Goal: Information Seeking & Learning: Learn about a topic

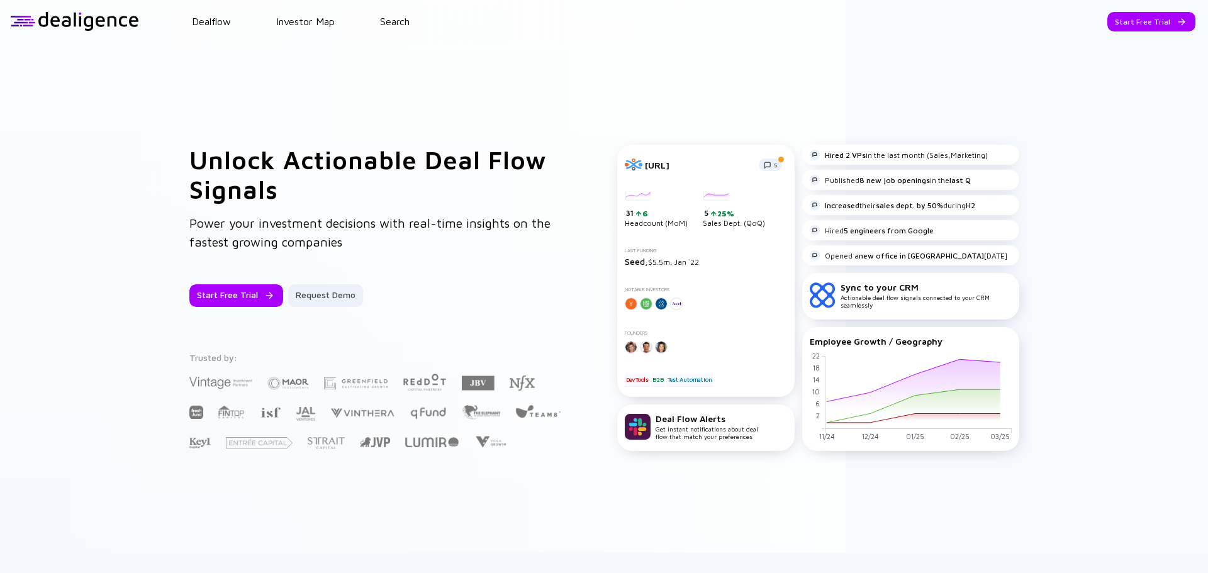
click at [398, 14] on header "Dealflow Investor Map Search Start Free Trial Dealflow Investor Map Start Free …" at bounding box center [604, 21] width 1208 height 43
click at [397, 23] on link "Search" at bounding box center [395, 21] width 30 height 11
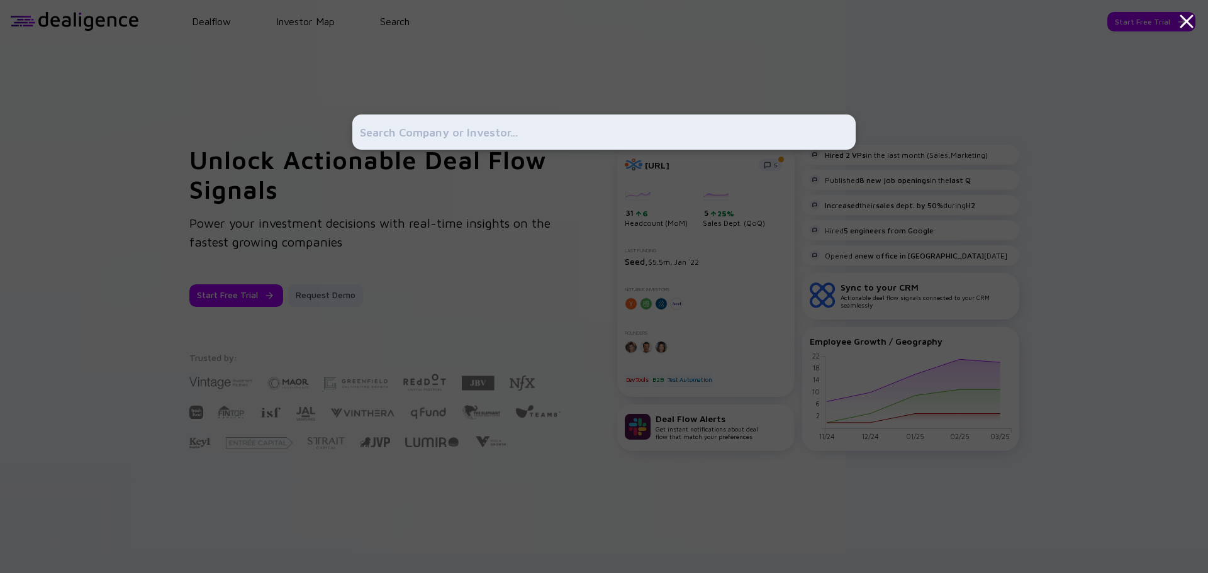
paste input "40seas"
type input "40seas"
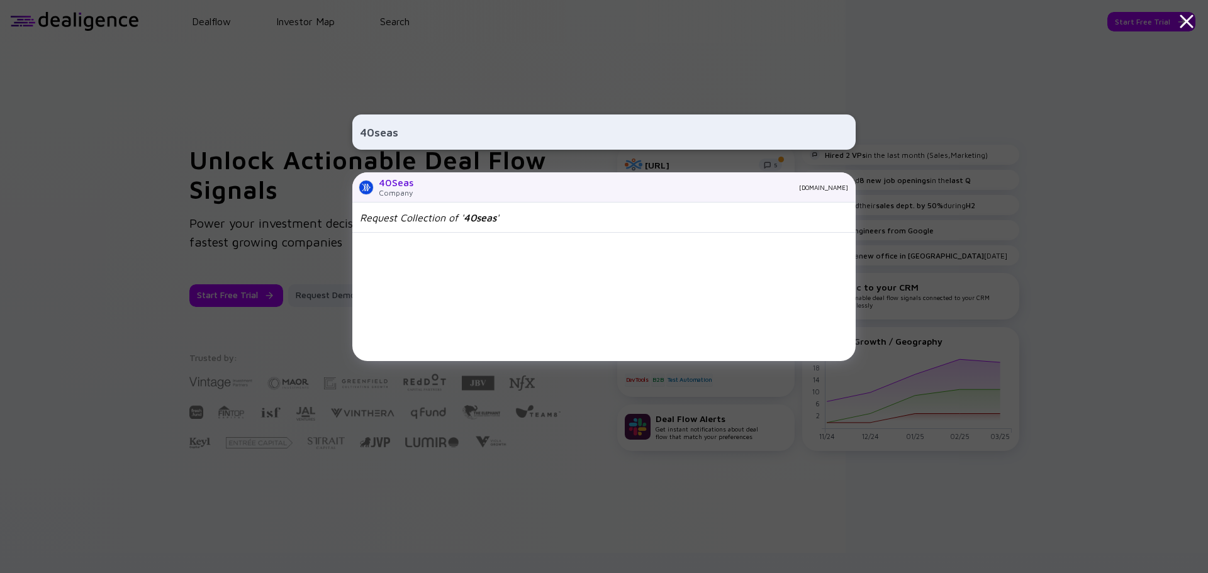
click at [415, 186] on div "40Seas Company [DOMAIN_NAME]" at bounding box center [604, 187] width 504 height 30
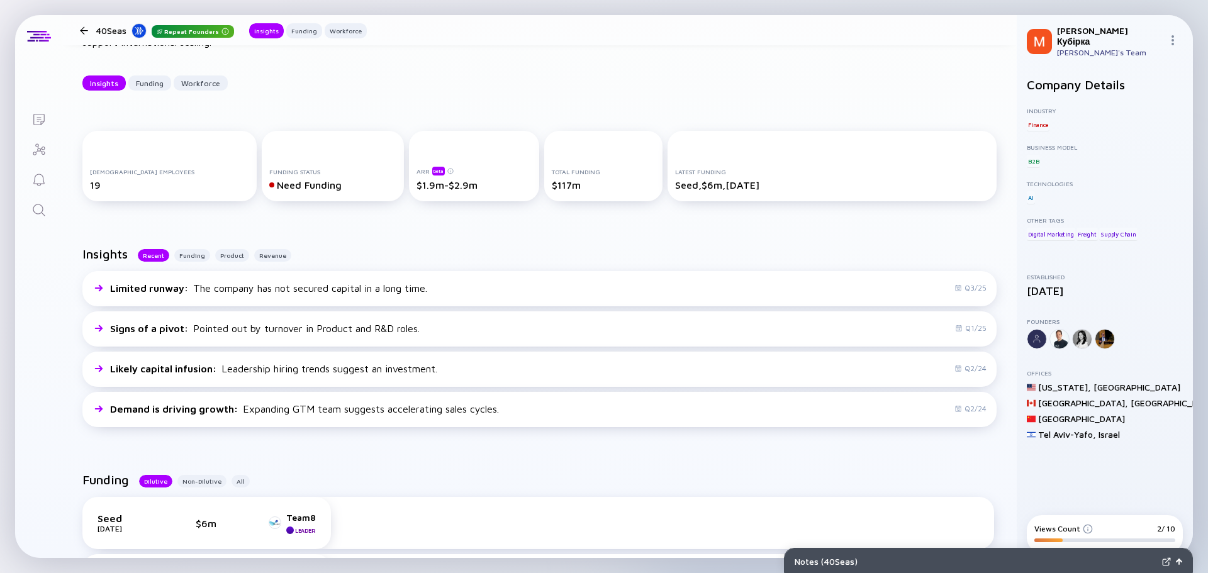
scroll to position [378, 0]
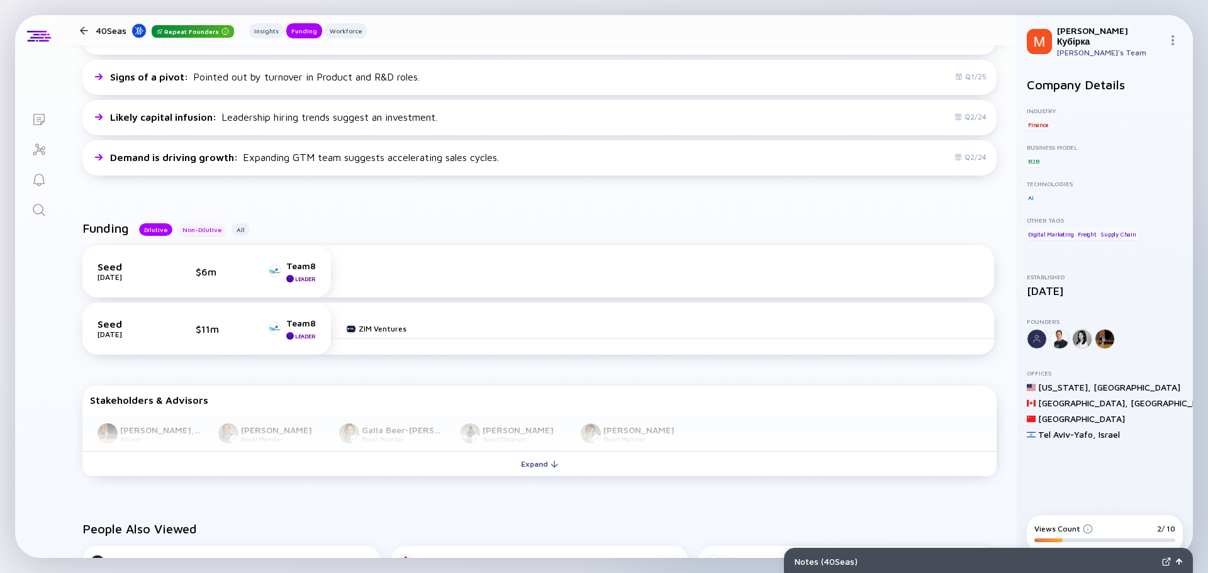
click at [193, 234] on div "Non-Dilutive" at bounding box center [201, 229] width 49 height 13
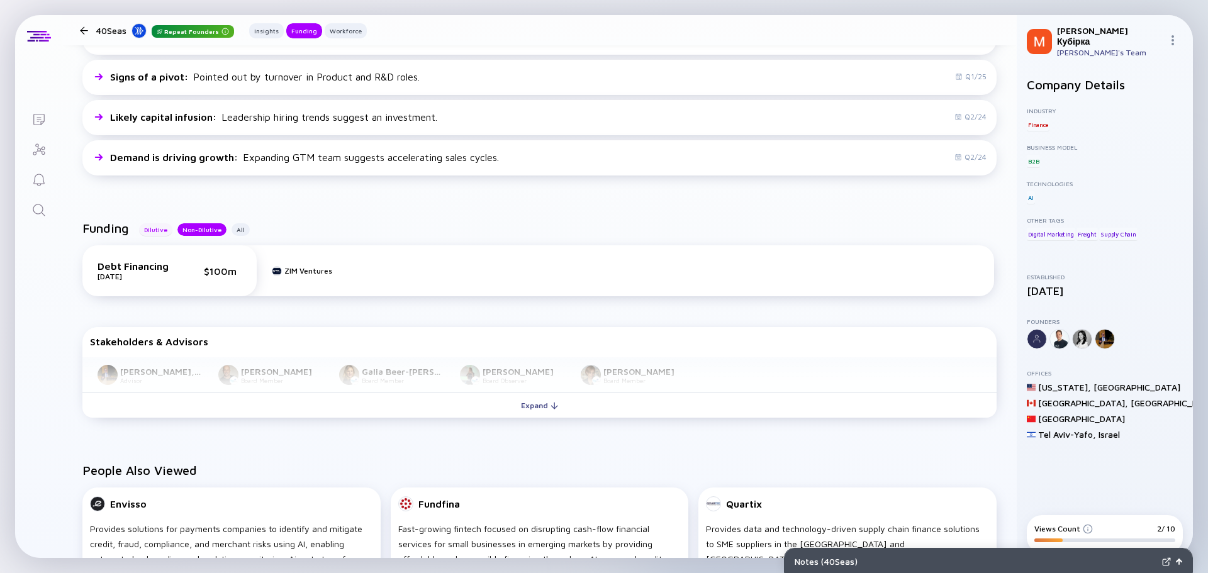
click at [154, 234] on div "Dilutive" at bounding box center [155, 229] width 33 height 13
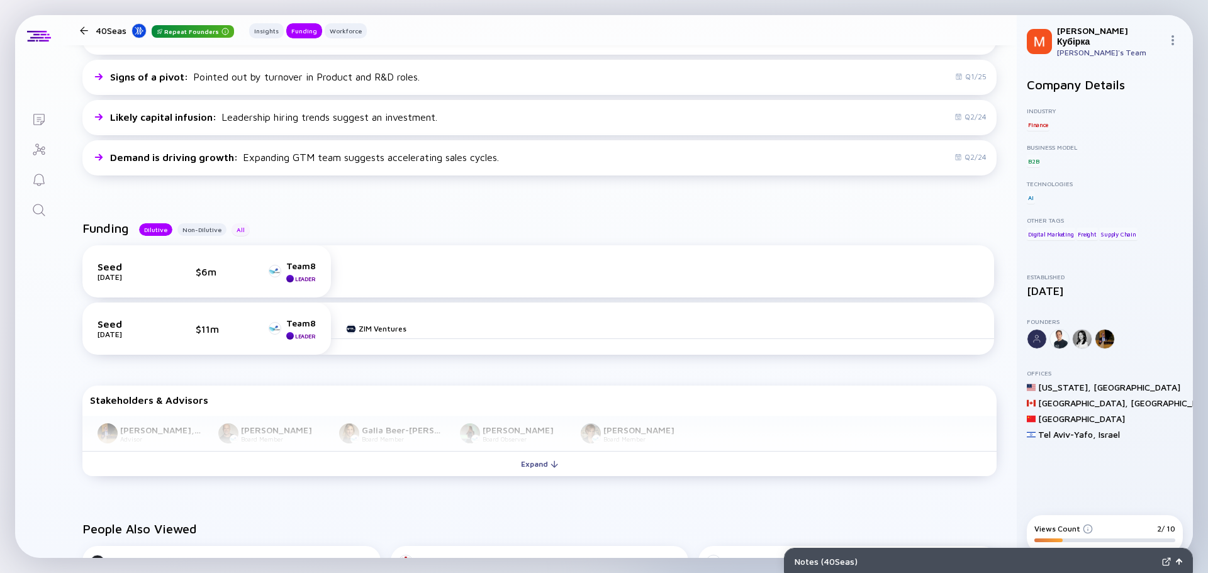
click at [239, 230] on div "All" at bounding box center [241, 229] width 18 height 13
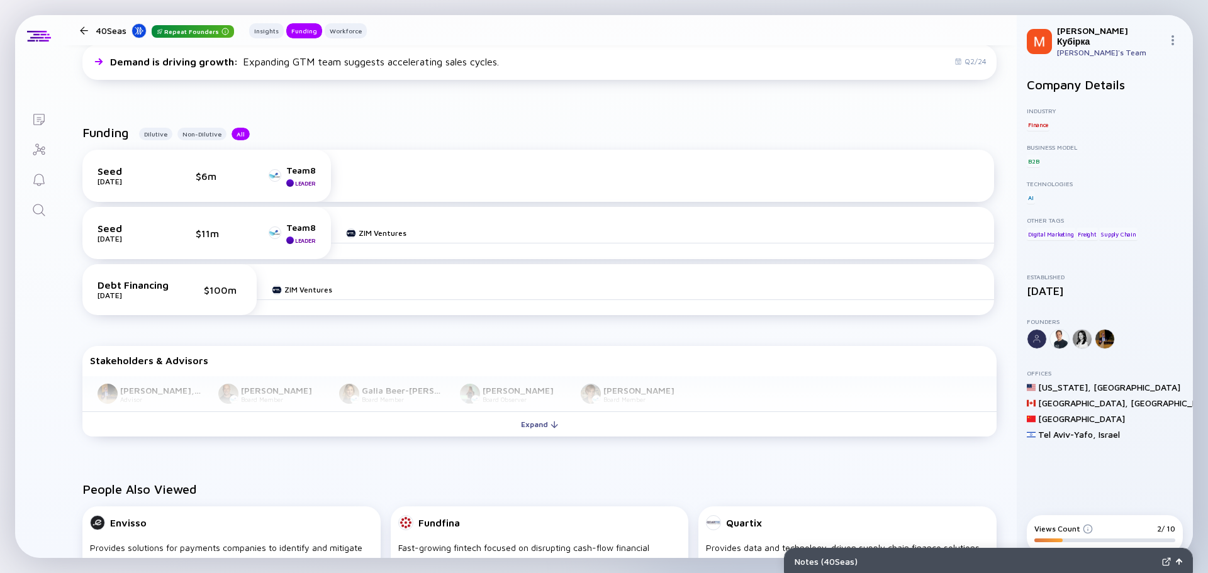
scroll to position [504, 0]
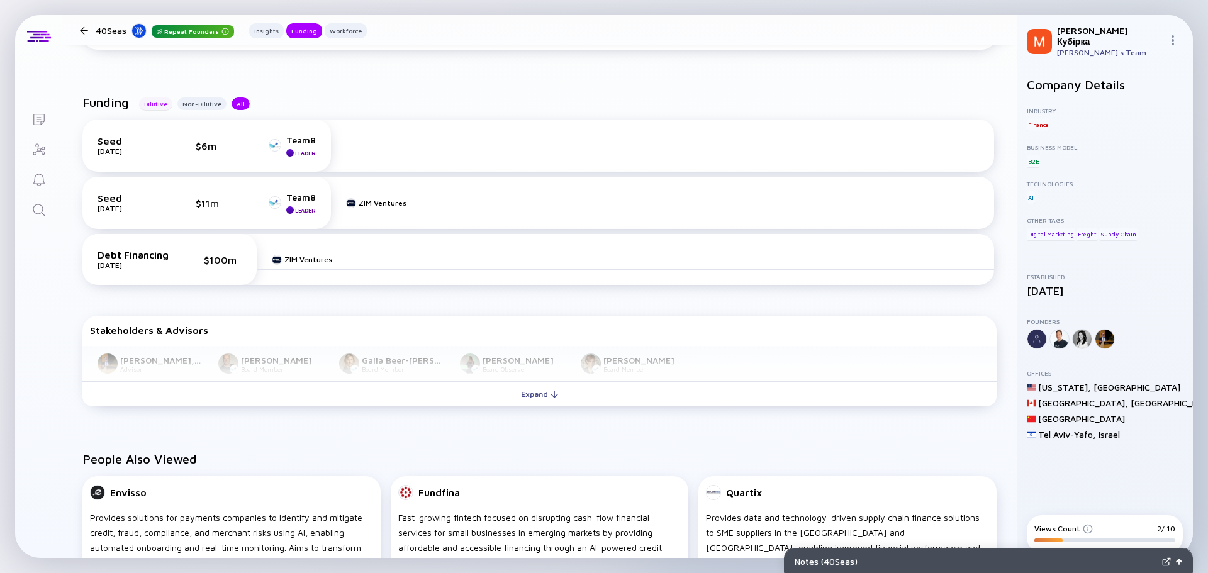
click at [159, 104] on div "Dilutive" at bounding box center [155, 104] width 33 height 13
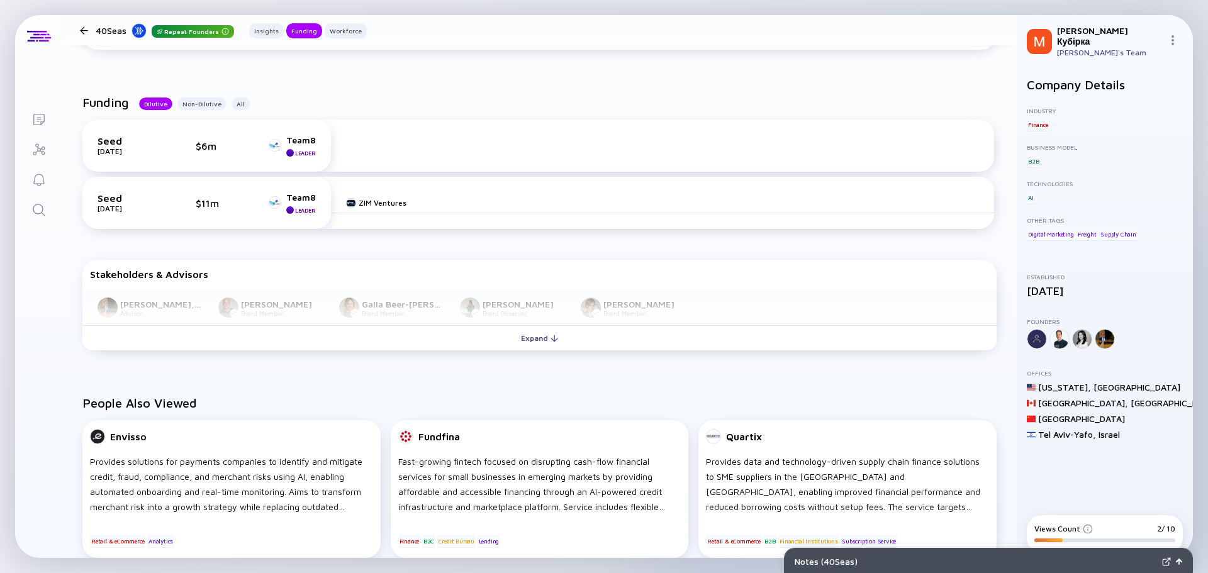
click at [53, 371] on div "Lists 40Seas Repeat Founders Insights Funding Workforce 40Seas Repeat Founders …" at bounding box center [604, 286] width 1178 height 543
click at [235, 103] on div "All" at bounding box center [241, 104] width 18 height 13
